Goal: Navigation & Orientation: Understand site structure

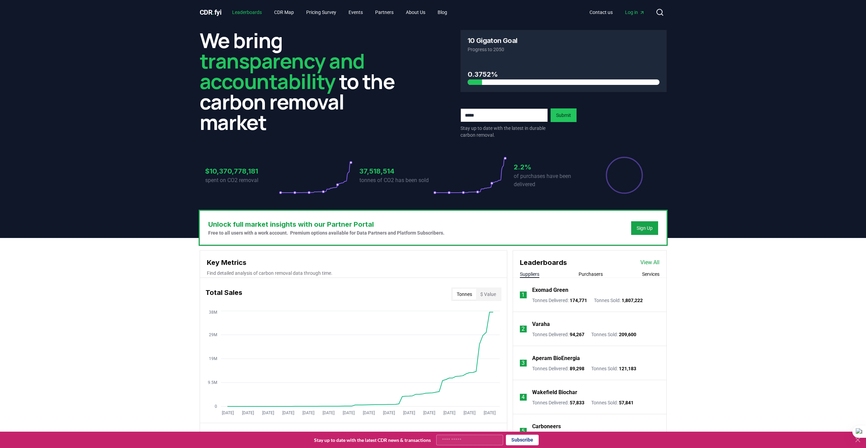
click at [252, 13] on link "Leaderboards" at bounding box center [247, 12] width 41 height 12
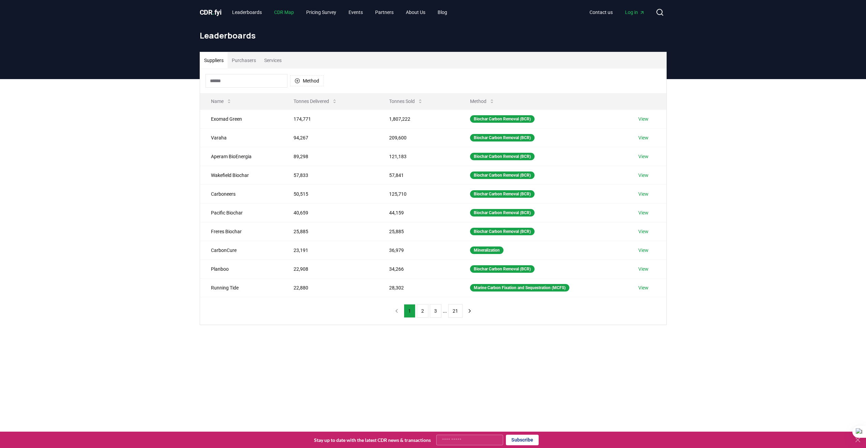
click at [291, 14] on link "CDR Map" at bounding box center [284, 12] width 31 height 12
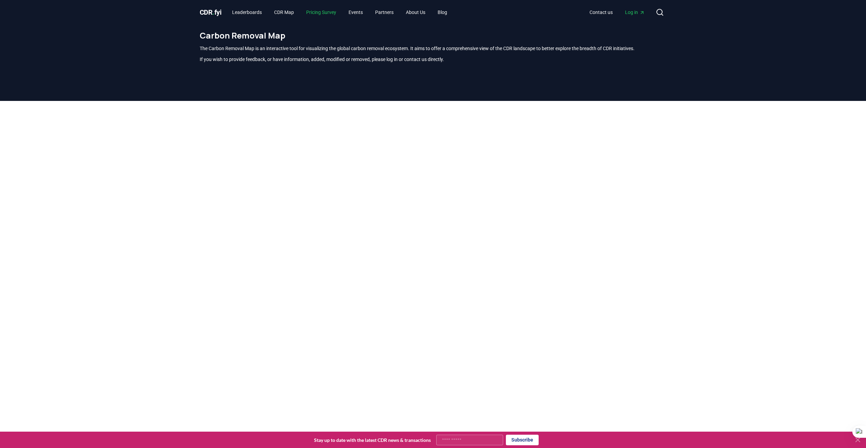
click at [313, 12] on link "Pricing Survey" at bounding box center [321, 12] width 41 height 12
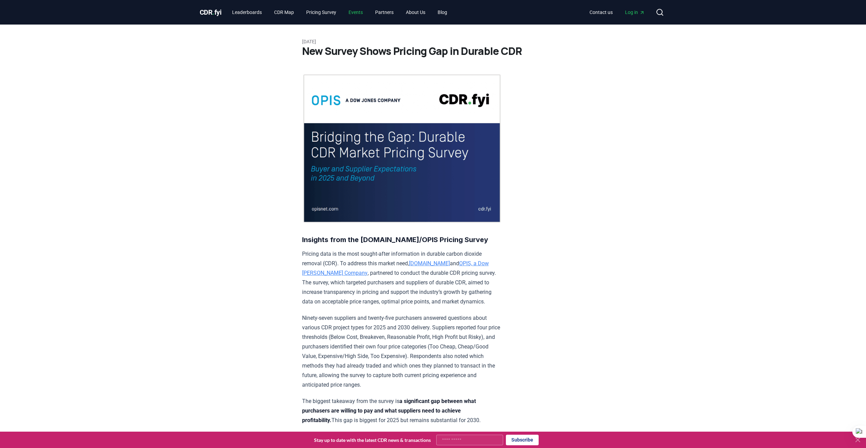
click at [365, 12] on link "Events" at bounding box center [355, 12] width 25 height 12
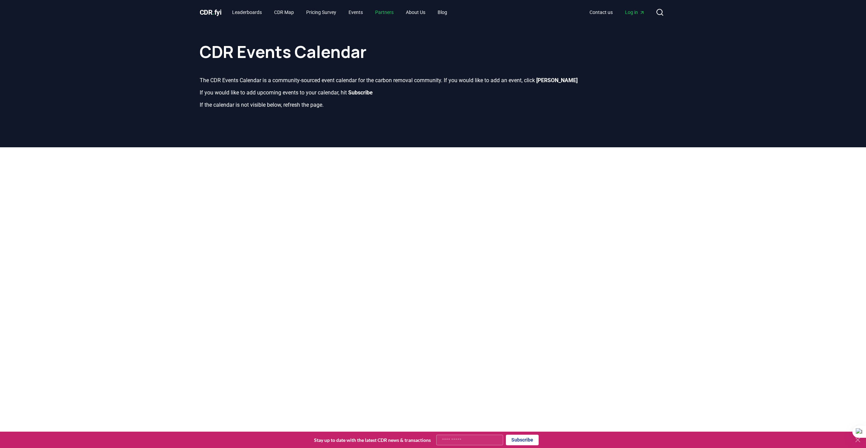
click at [389, 11] on link "Partners" at bounding box center [384, 12] width 29 height 12
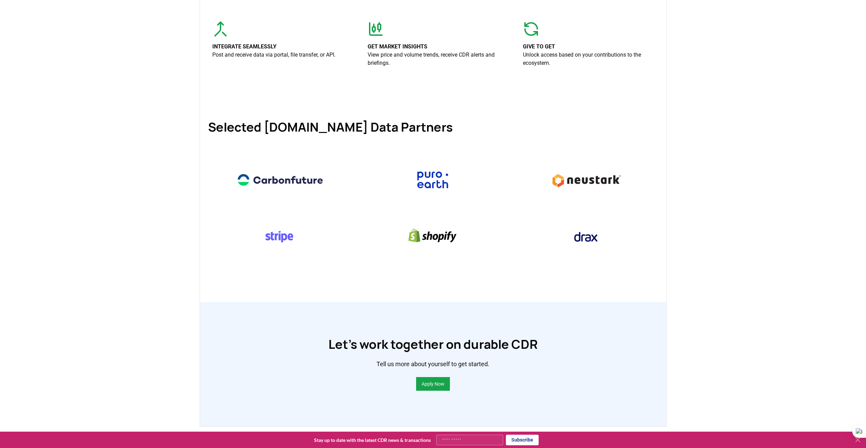
scroll to position [307, 0]
